Goal: Task Accomplishment & Management: Use online tool/utility

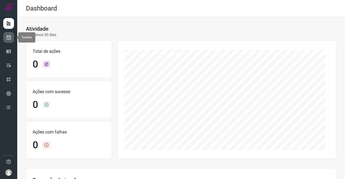
click at [11, 38] on icon at bounding box center [9, 37] width 6 height 5
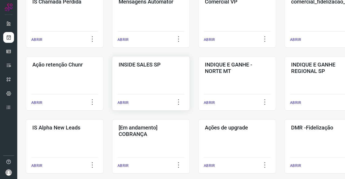
scroll to position [135, 0]
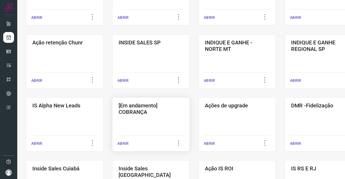
click at [154, 110] on h3 "[Em andamento] COBRANÇA" at bounding box center [151, 108] width 65 height 13
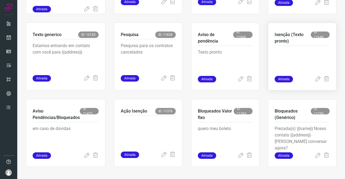
scroll to position [328, 0]
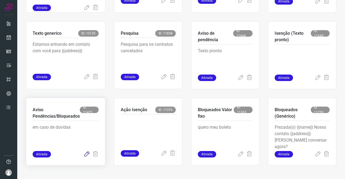
click at [84, 155] on icon at bounding box center [87, 154] width 6 height 6
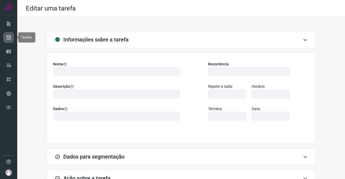
click at [8, 35] on icon at bounding box center [9, 37] width 6 height 5
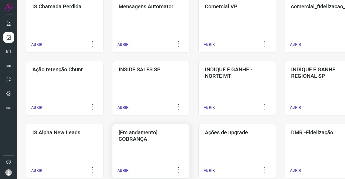
click at [198, 148] on div "[Em andamento] COBRANÇA ABRIR" at bounding box center [237, 151] width 78 height 54
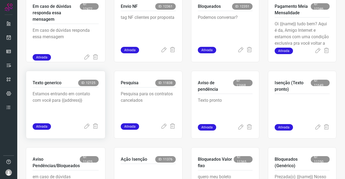
scroll to position [274, 0]
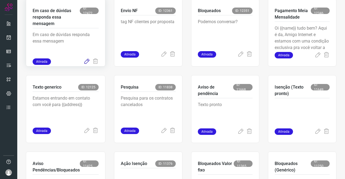
click at [88, 62] on icon at bounding box center [87, 61] width 6 height 6
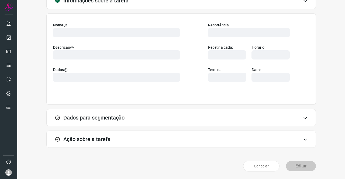
scroll to position [31, 0]
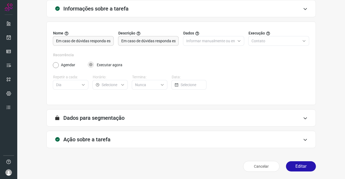
click at [84, 140] on h3 "Ação sobre a tarefa" at bounding box center [86, 139] width 47 height 6
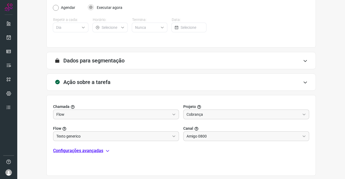
scroll to position [116, 0]
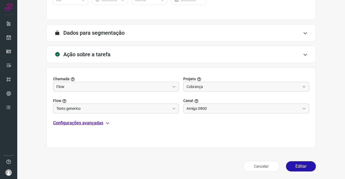
click at [78, 125] on p "Configurações avançadas" at bounding box center [78, 123] width 50 height 6
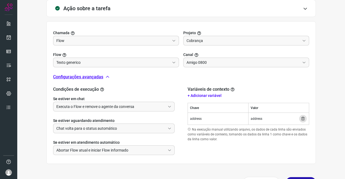
scroll to position [178, 0]
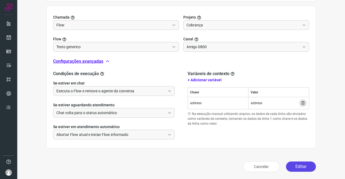
click at [304, 166] on button "Editar" at bounding box center [301, 167] width 30 height 10
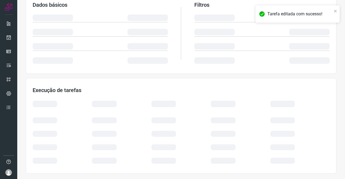
scroll to position [98, 0]
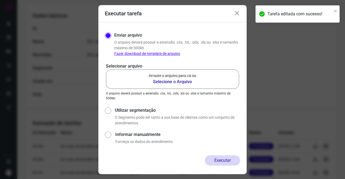
click at [178, 83] on b "Selecione o Arquivo" at bounding box center [172, 82] width 47 height 6
click at [0, 0] on input "Arraste o arquivo para cá ou Selecione o Arquivo" at bounding box center [0, 0] width 0 height 0
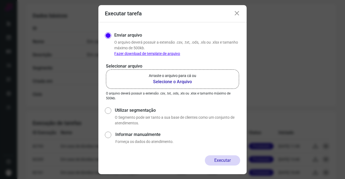
click at [158, 84] on b "Selecione o Arquivo" at bounding box center [172, 82] width 47 height 6
click at [0, 0] on input "Arraste o arquivo para cá ou Selecione o Arquivo" at bounding box center [0, 0] width 0 height 0
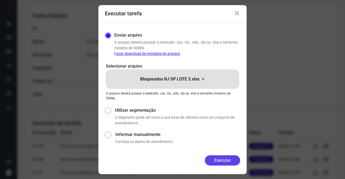
click at [219, 157] on button "Executar" at bounding box center [222, 160] width 35 height 10
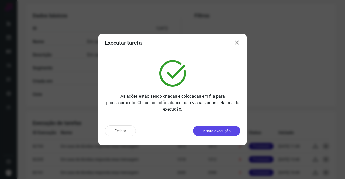
click at [223, 129] on p "Ir para execução" at bounding box center [216, 131] width 28 height 6
